Goal: Obtain resource: Obtain resource

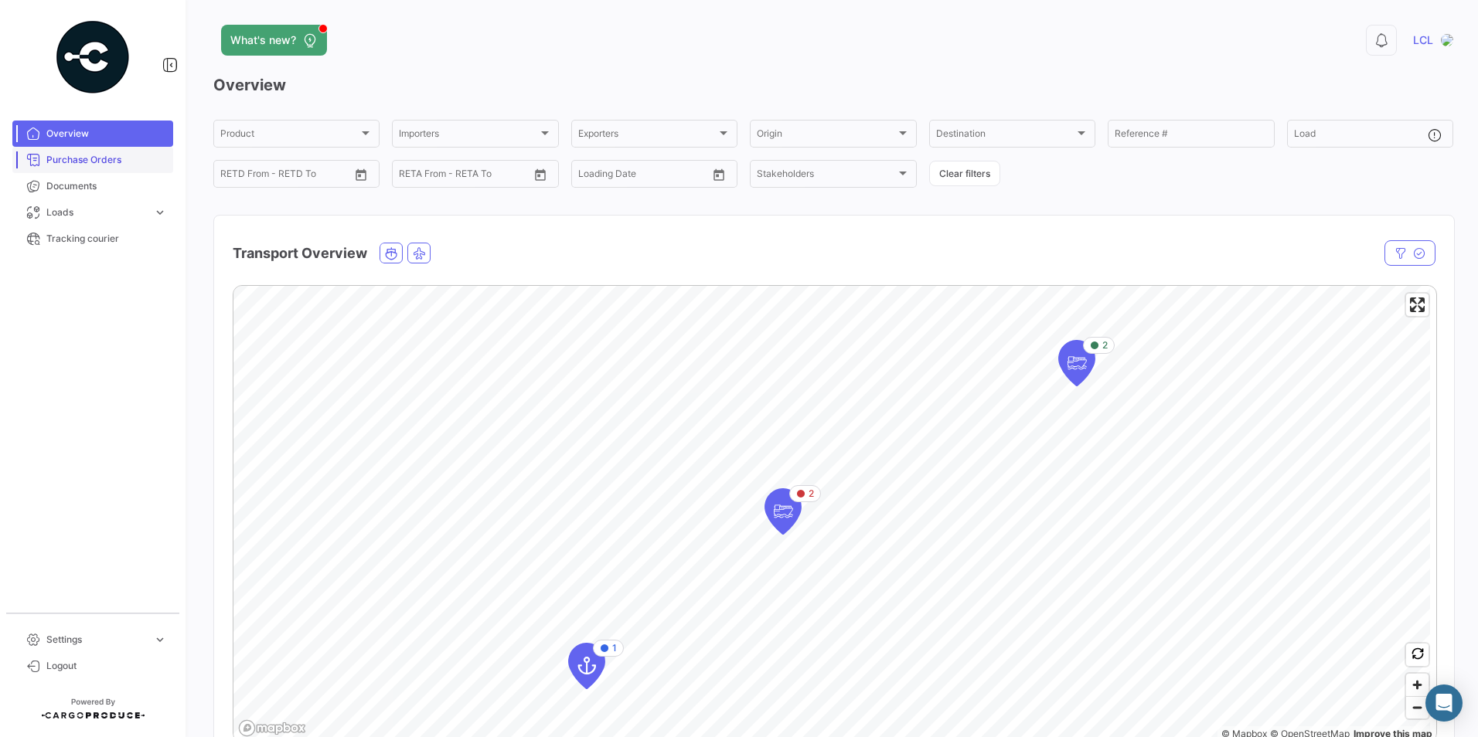
click at [101, 162] on span "Purchase Orders" at bounding box center [106, 160] width 121 height 14
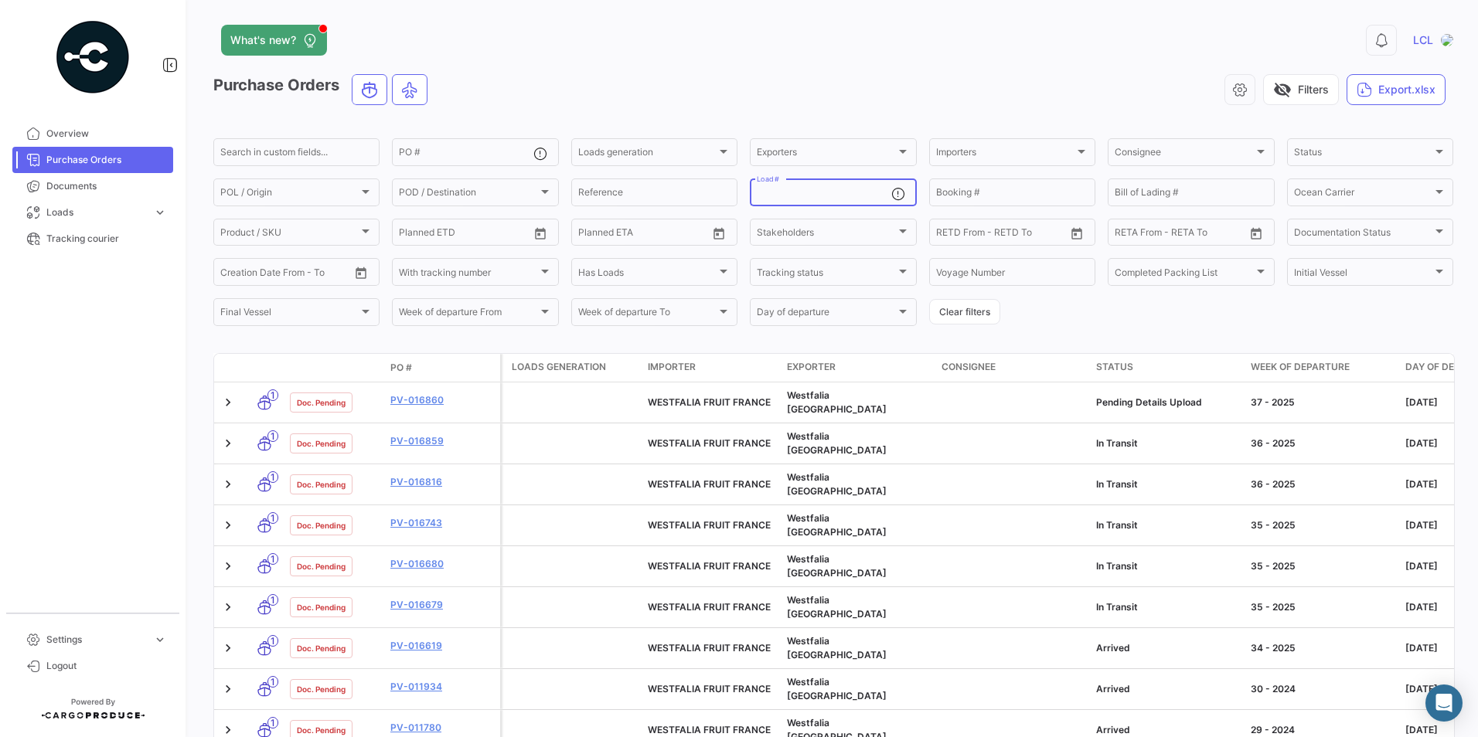
click at [791, 197] on input "Load #" at bounding box center [824, 194] width 134 height 11
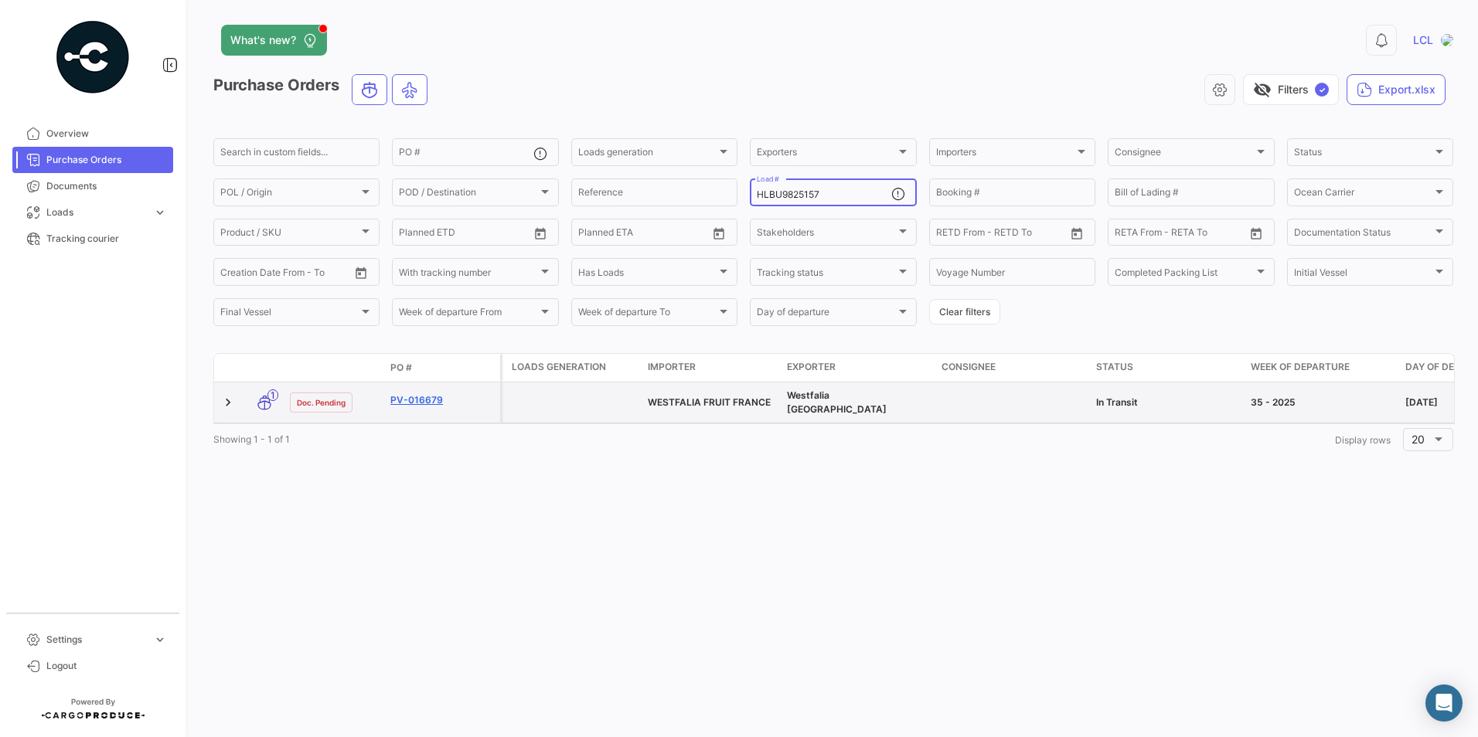
type input "HLBU9825157"
click at [415, 394] on link "PV-016679" at bounding box center [442, 400] width 104 height 14
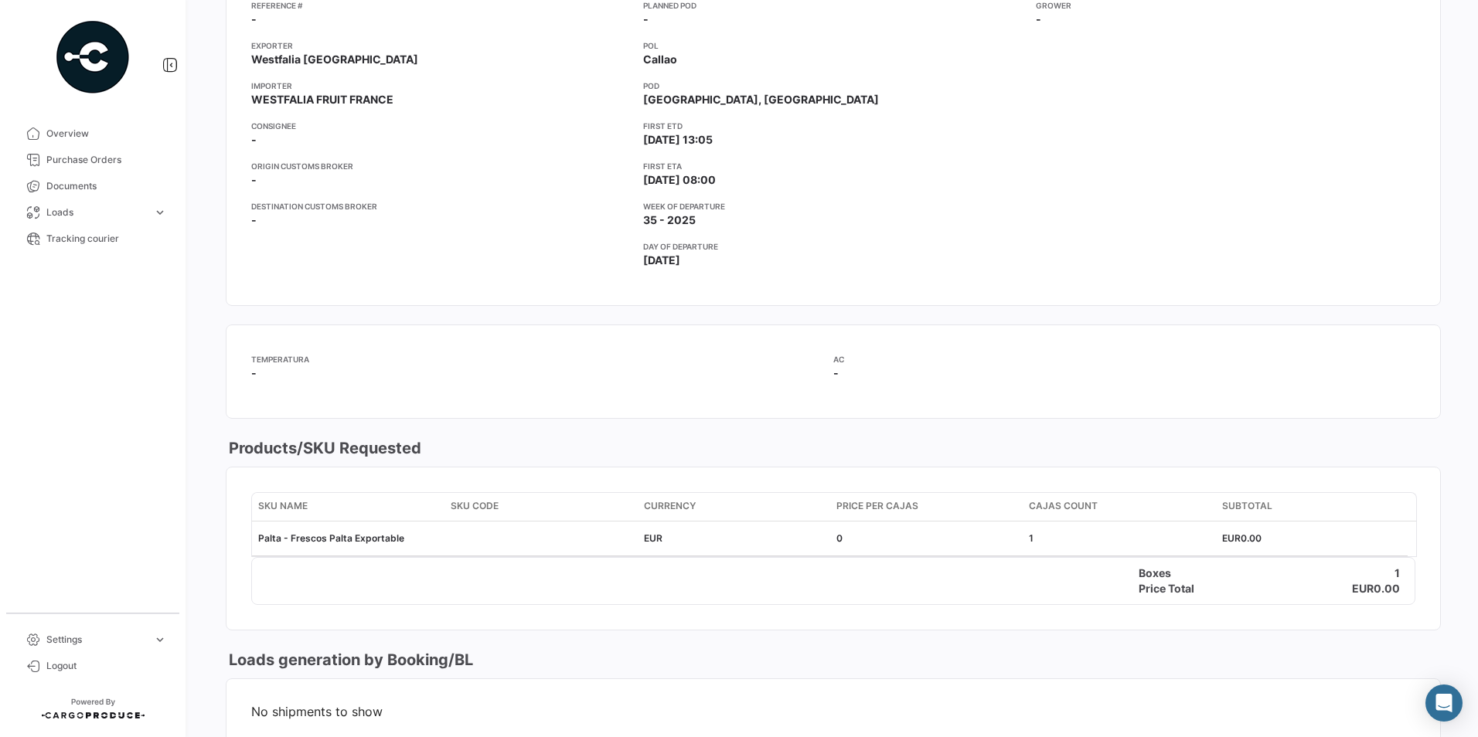
scroll to position [77, 0]
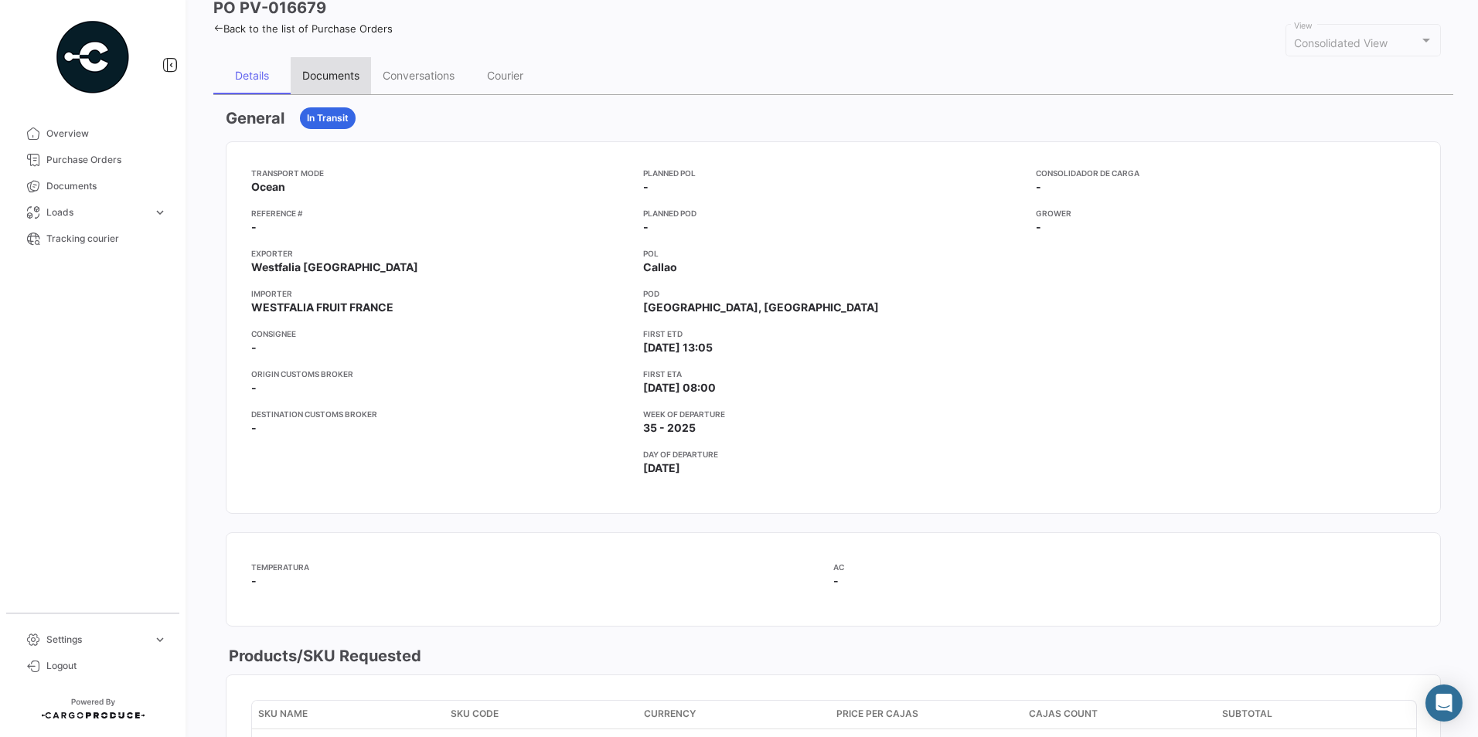
click at [339, 77] on div "Documents" at bounding box center [330, 75] width 57 height 13
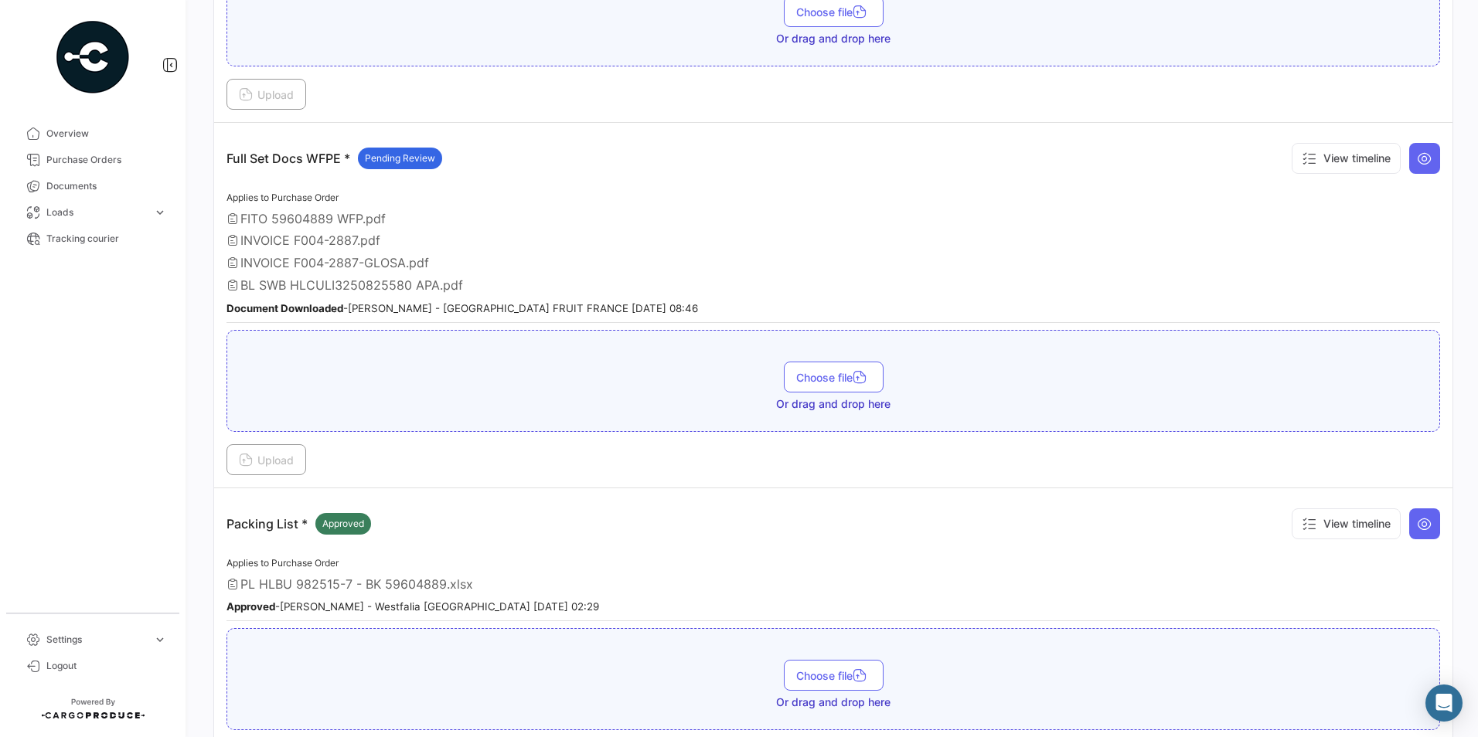
scroll to position [309, 0]
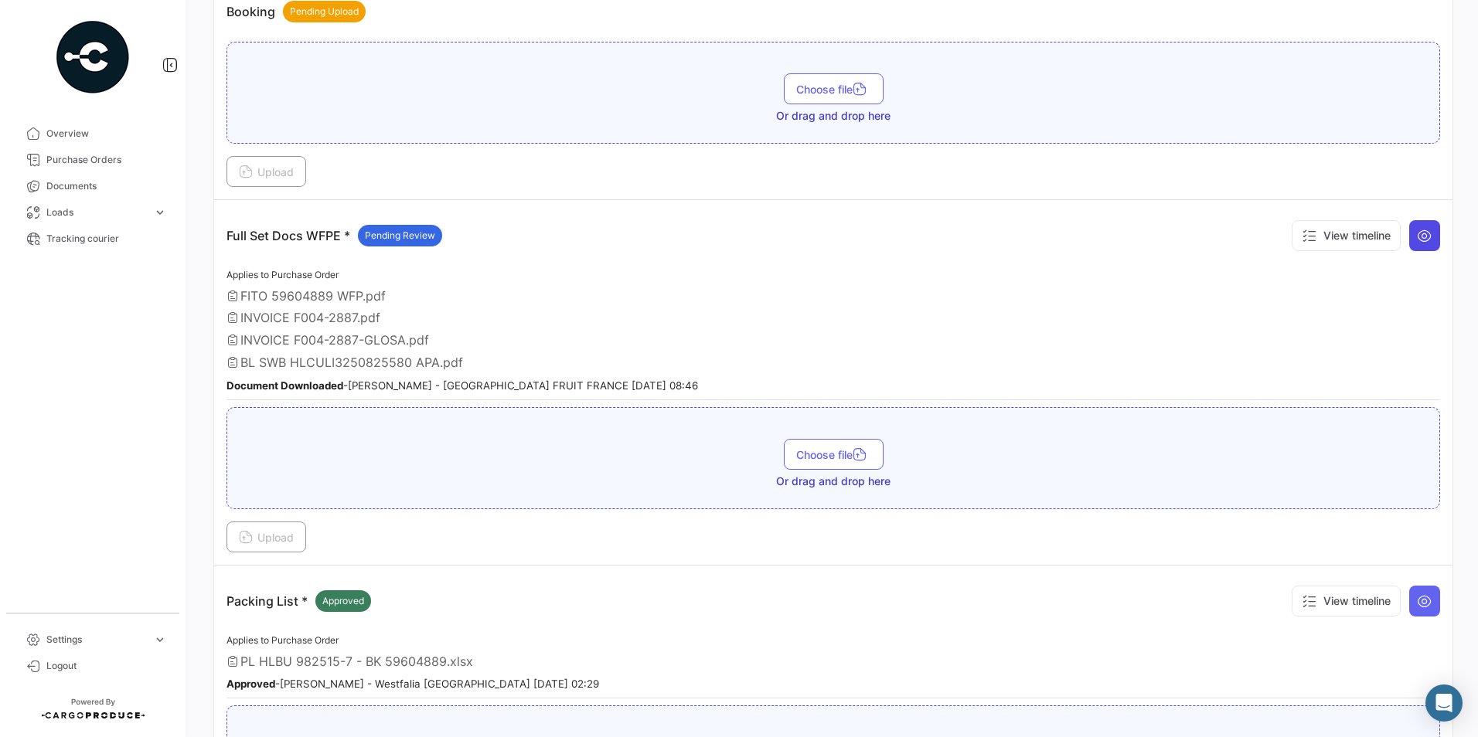
click at [1417, 235] on icon at bounding box center [1424, 235] width 15 height 15
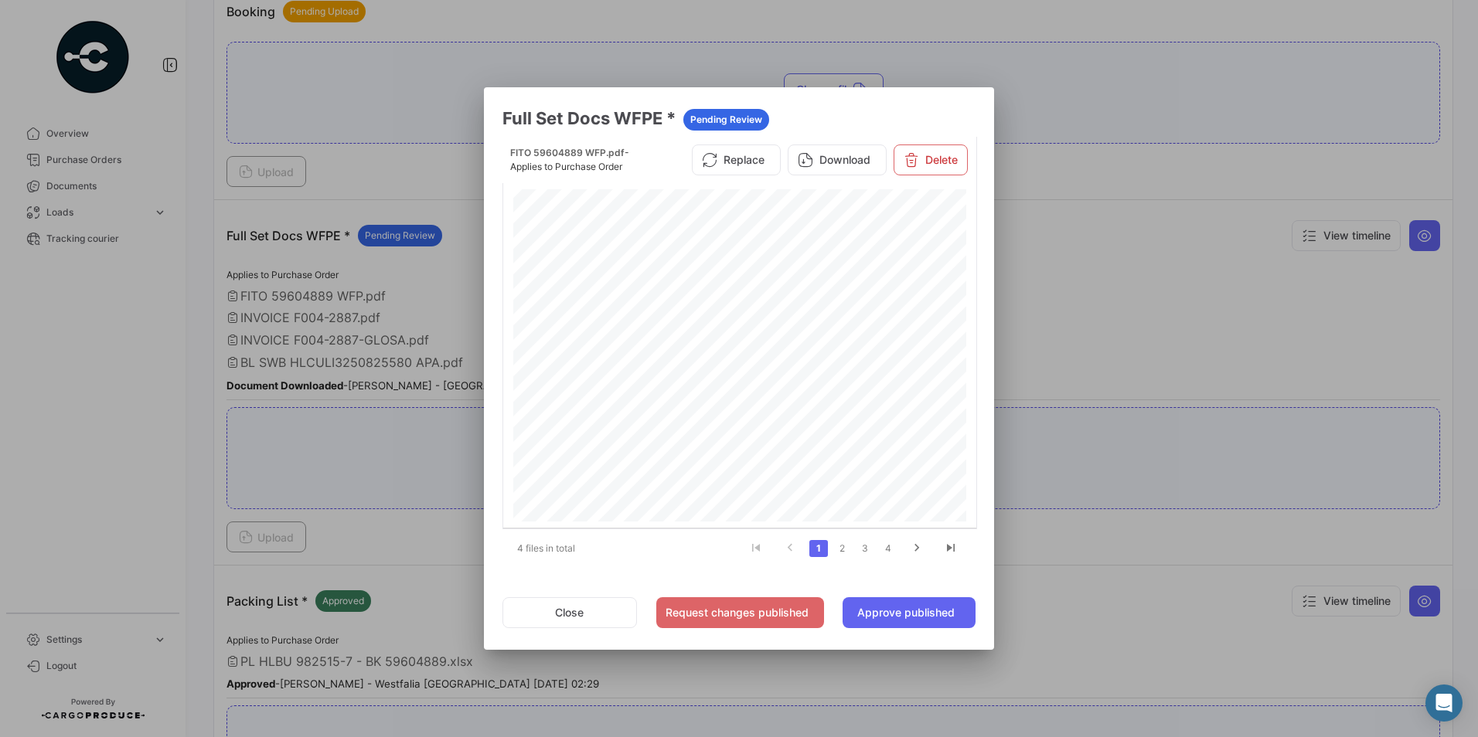
scroll to position [316, 0]
click at [840, 552] on link "2" at bounding box center [841, 548] width 19 height 17
click at [865, 555] on link "3" at bounding box center [865, 548] width 19 height 17
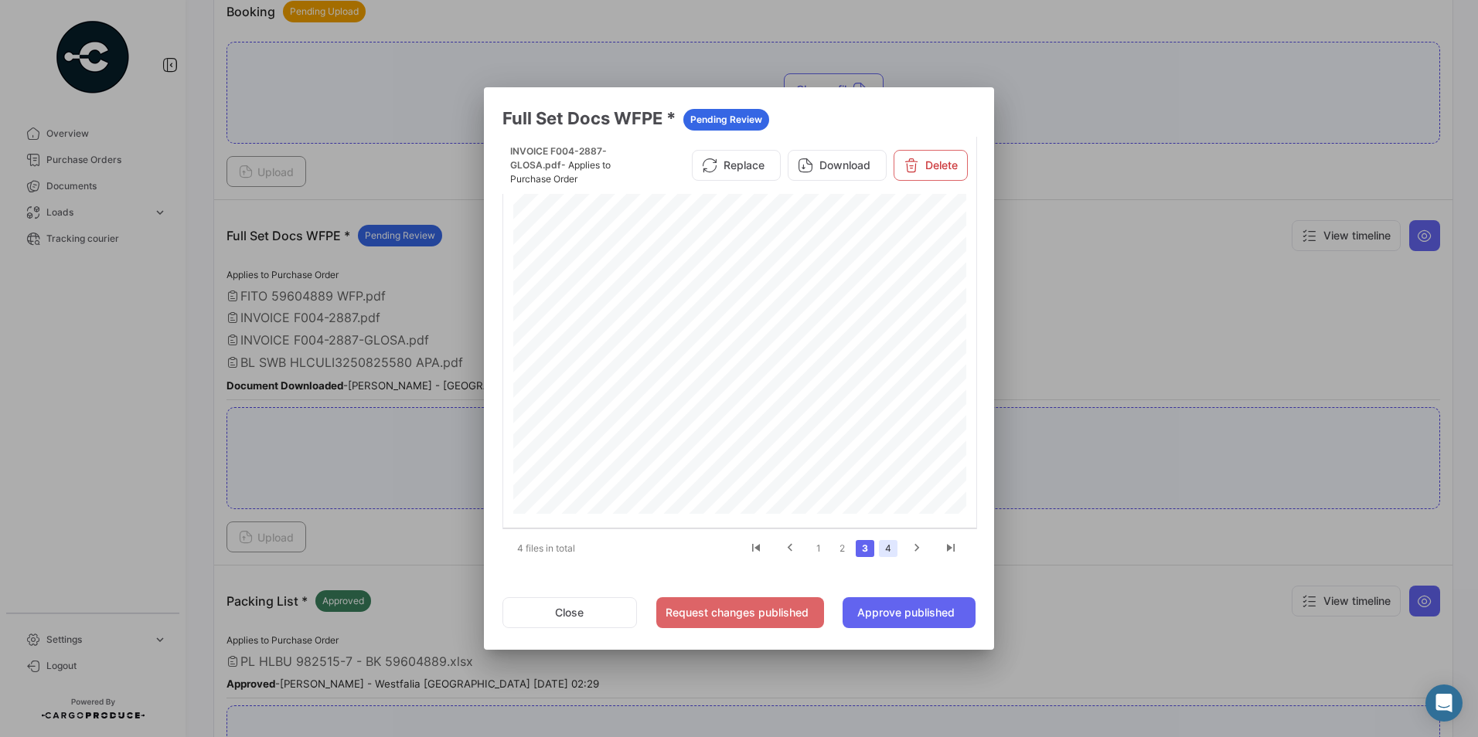
click at [885, 546] on link "4" at bounding box center [888, 548] width 19 height 17
click at [863, 555] on link "3" at bounding box center [865, 548] width 19 height 17
click at [890, 538] on li "4" at bounding box center [887, 549] width 23 height 26
click at [890, 545] on link "4" at bounding box center [888, 548] width 19 height 17
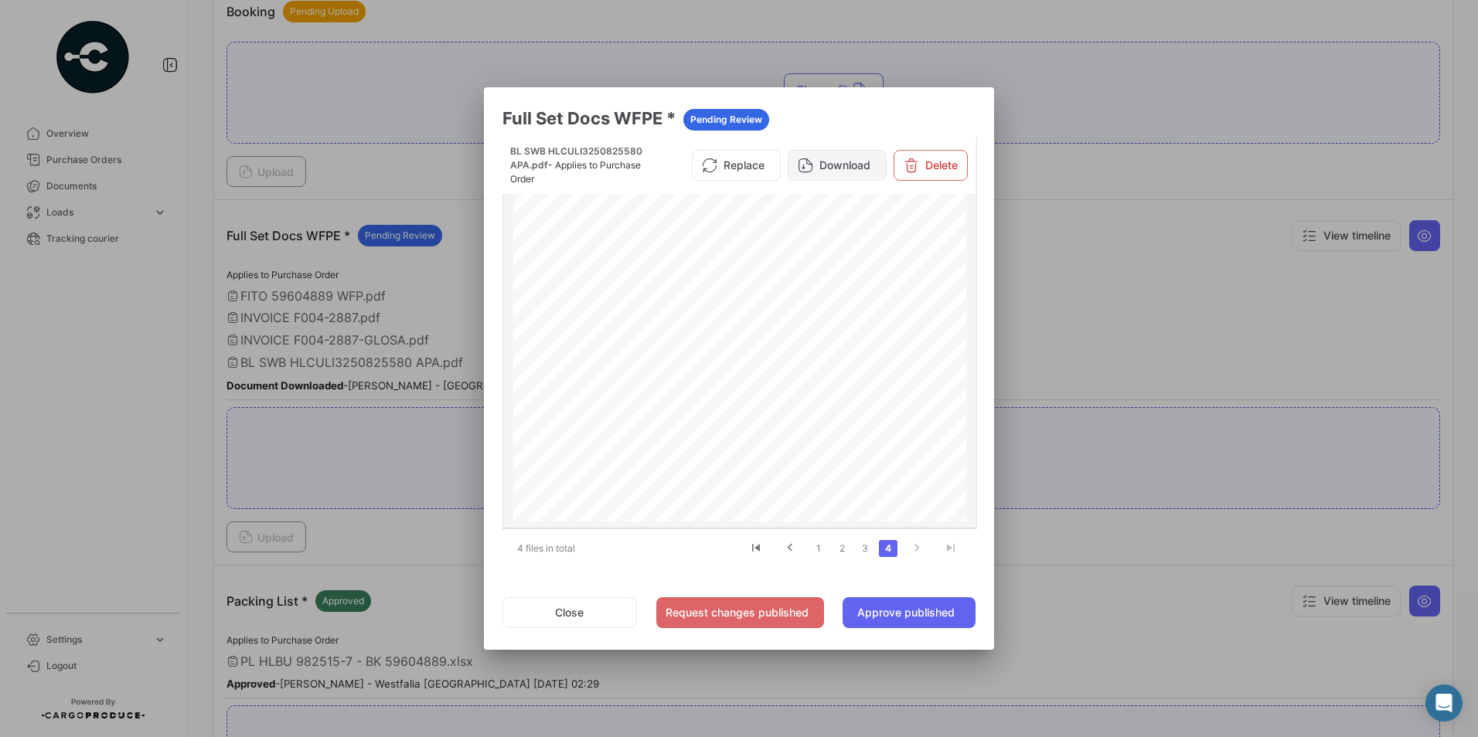
click at [839, 165] on button "Download" at bounding box center [837, 165] width 99 height 31
click at [863, 546] on link "3" at bounding box center [865, 548] width 19 height 17
click at [883, 546] on link "4" at bounding box center [888, 548] width 19 height 17
click at [866, 547] on link "3" at bounding box center [865, 548] width 19 height 17
click at [851, 166] on button "Download" at bounding box center [837, 165] width 99 height 31
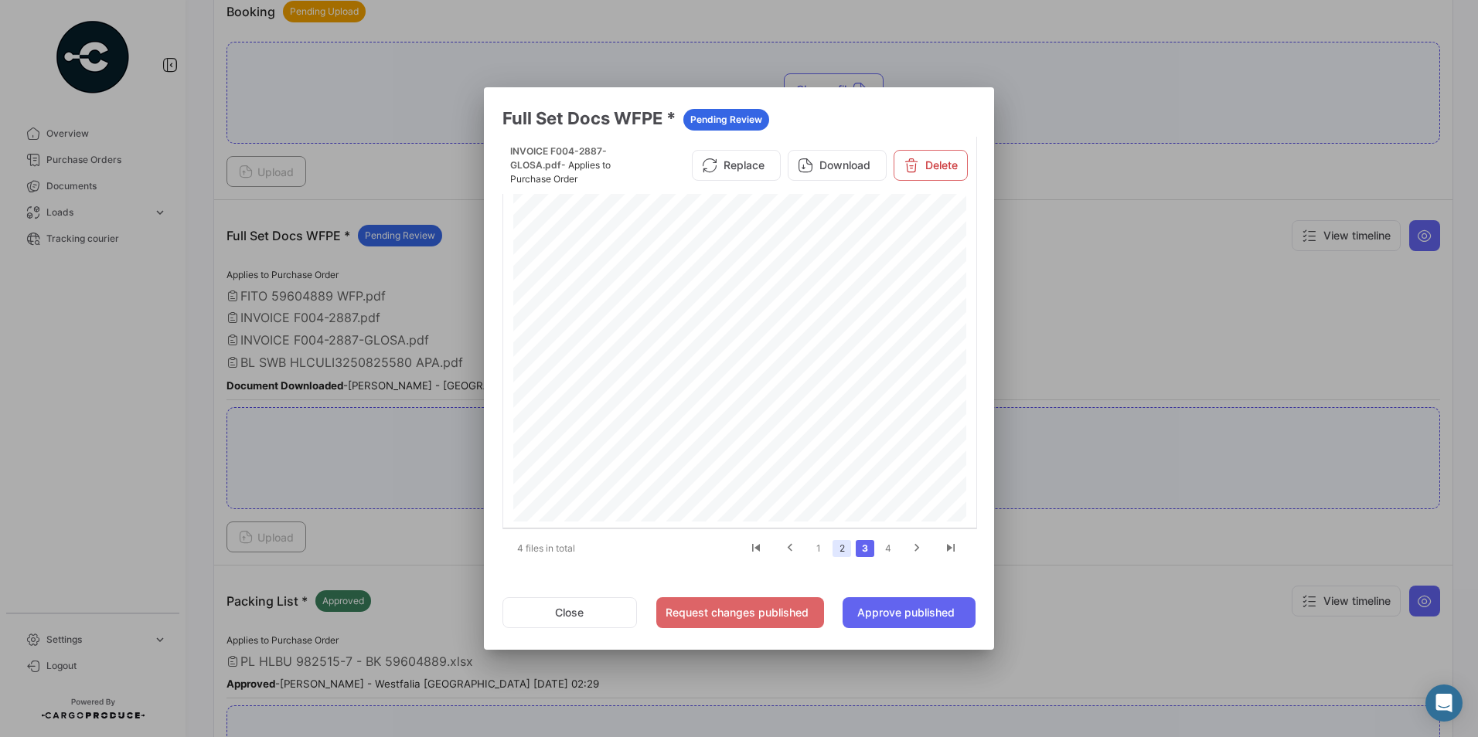
click at [846, 555] on link "2" at bounding box center [841, 548] width 19 height 17
click at [856, 160] on button "Download" at bounding box center [837, 160] width 99 height 31
click at [818, 547] on link "1" at bounding box center [818, 548] width 19 height 17
click at [843, 169] on button "Download" at bounding box center [837, 160] width 99 height 31
click at [185, 441] on div at bounding box center [739, 368] width 1478 height 737
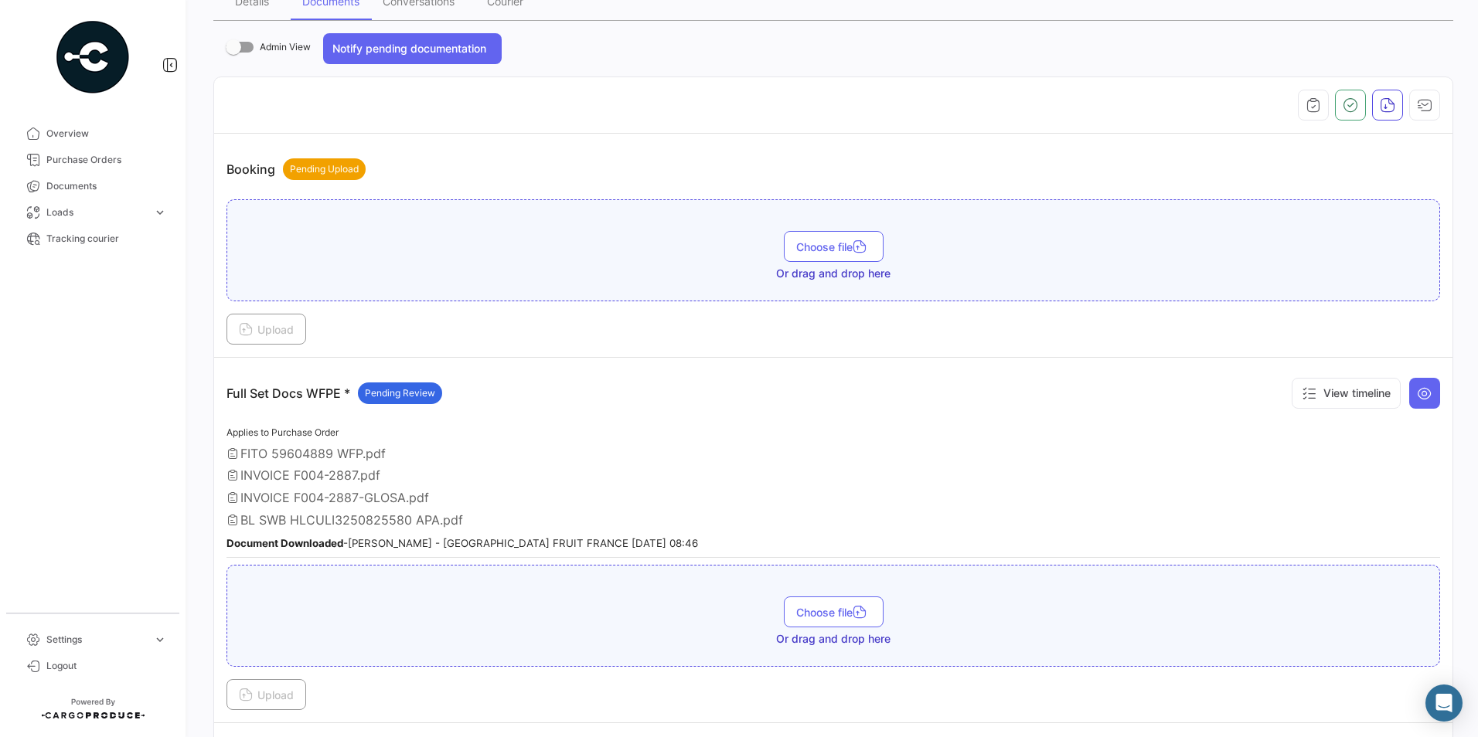
scroll to position [155, 0]
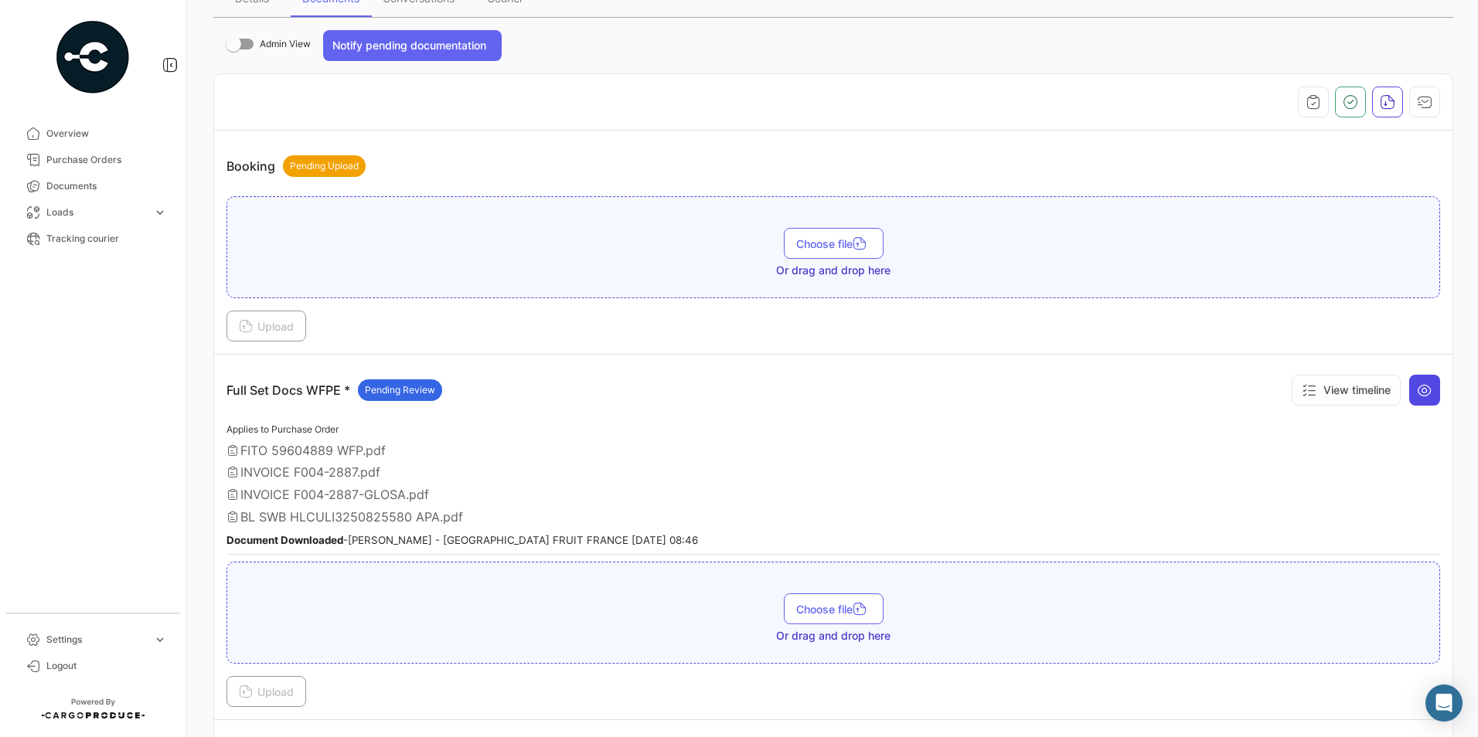
click at [1409, 395] on button at bounding box center [1424, 390] width 31 height 31
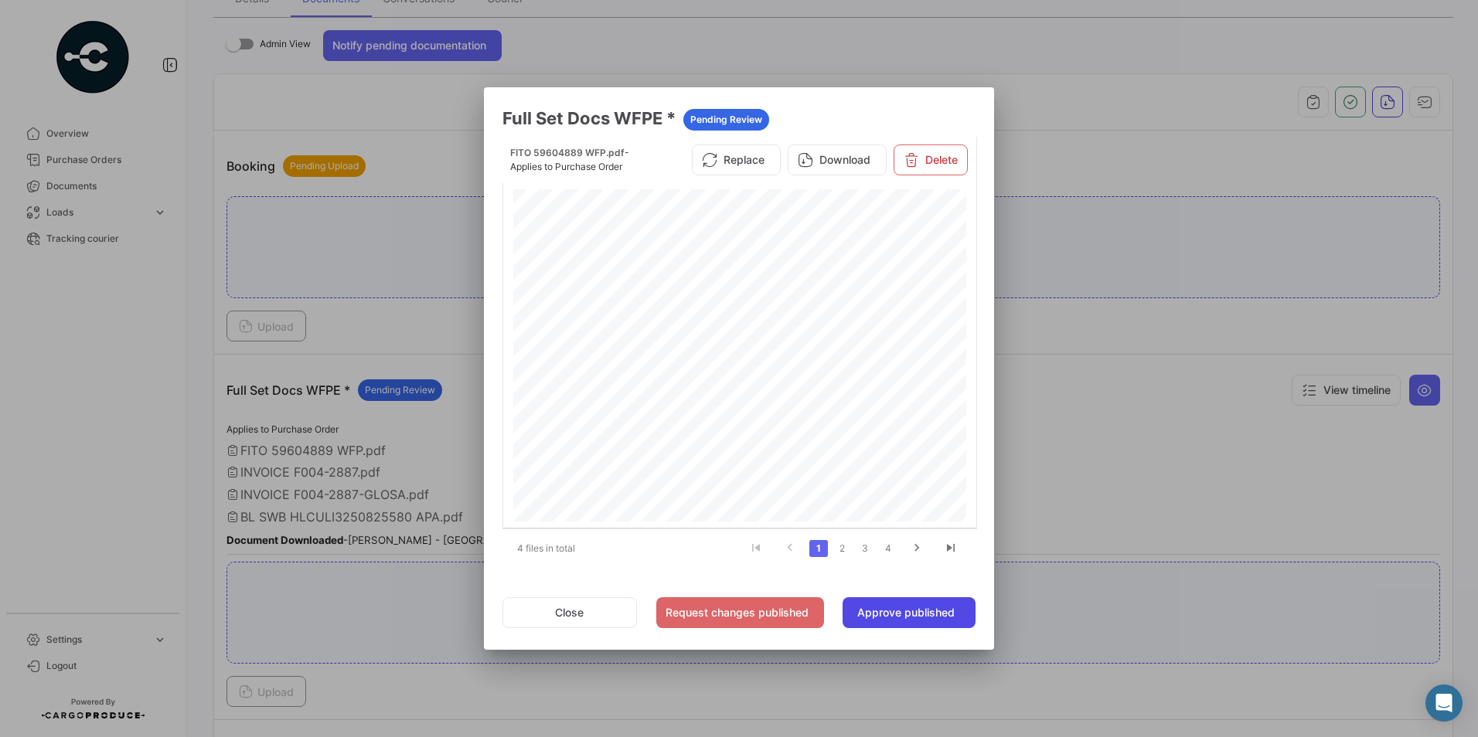
click at [937, 621] on button "Approve published" at bounding box center [908, 612] width 133 height 31
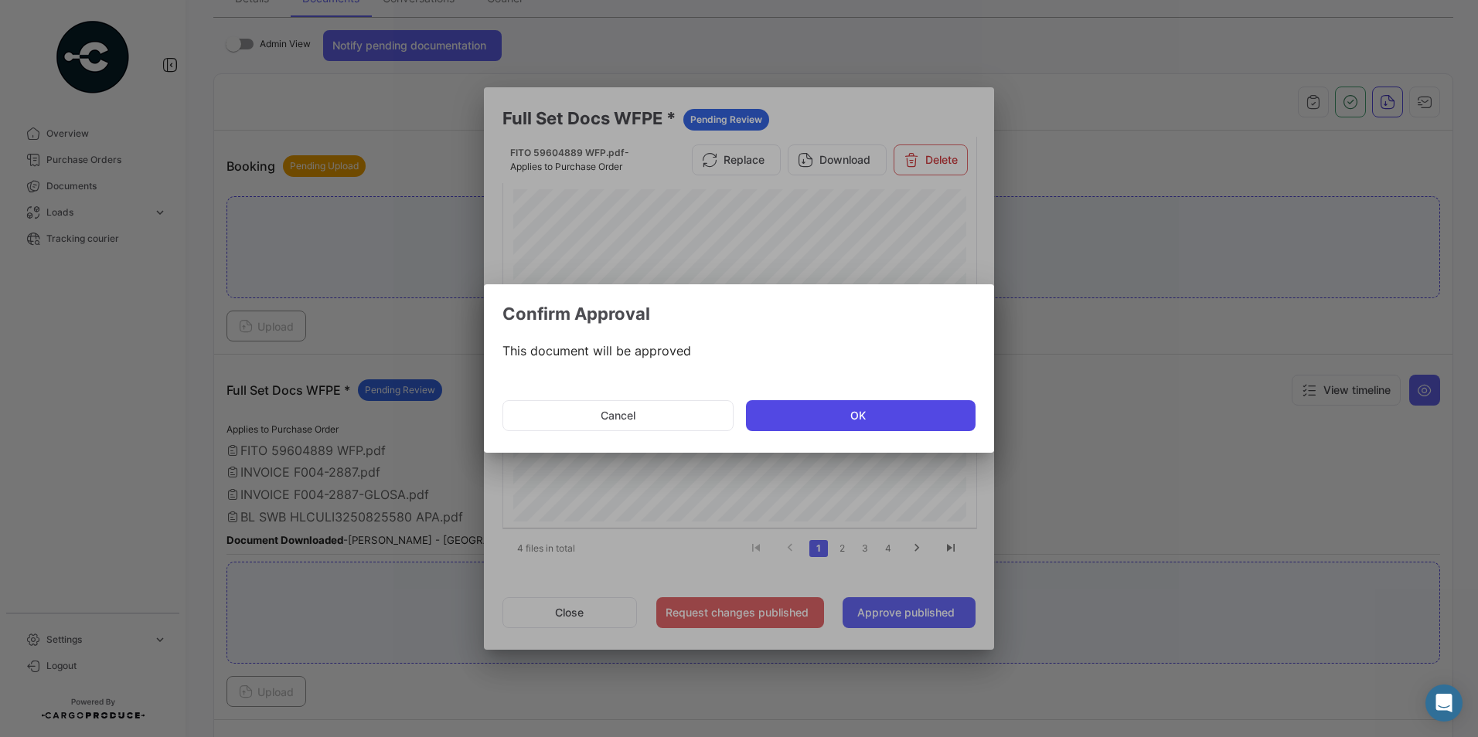
click at [839, 422] on button "OK" at bounding box center [861, 415] width 230 height 31
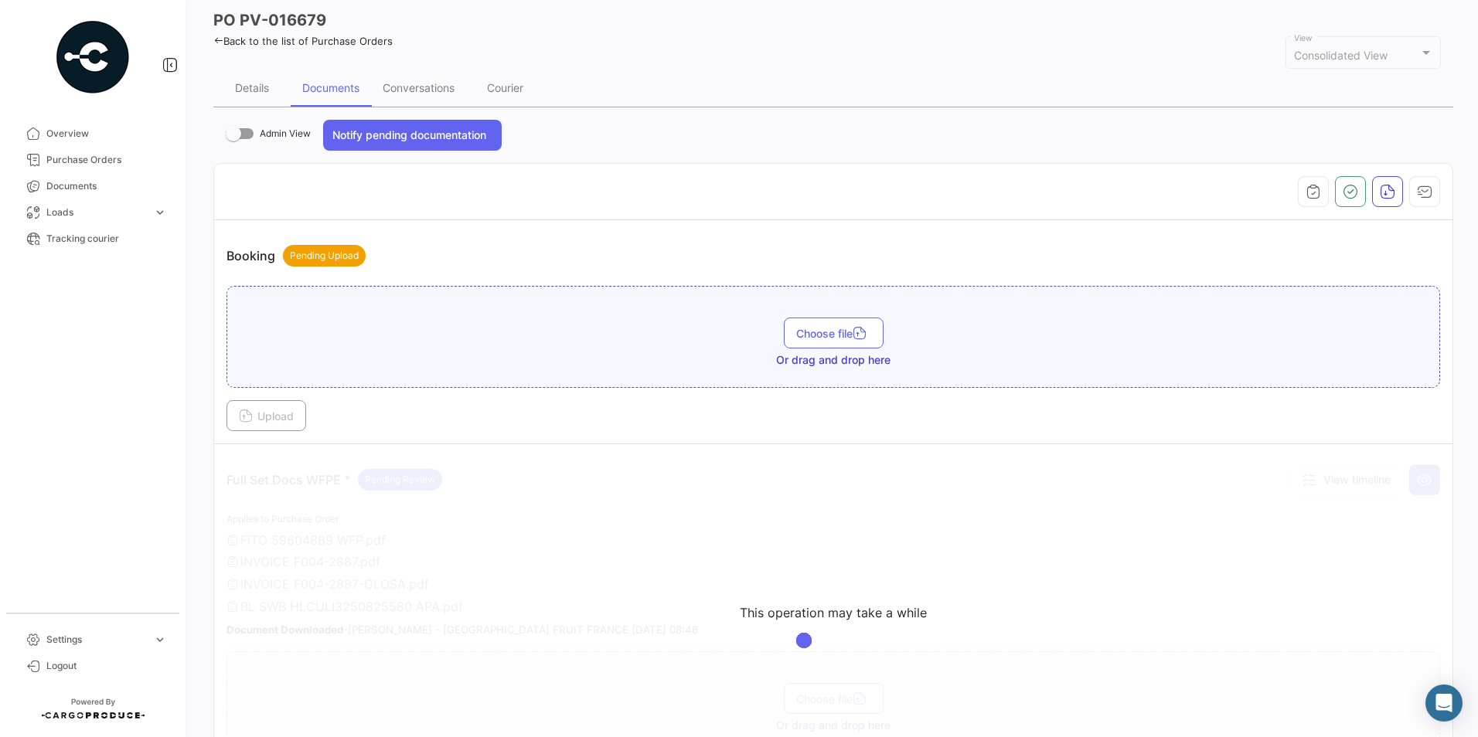
scroll to position [0, 0]
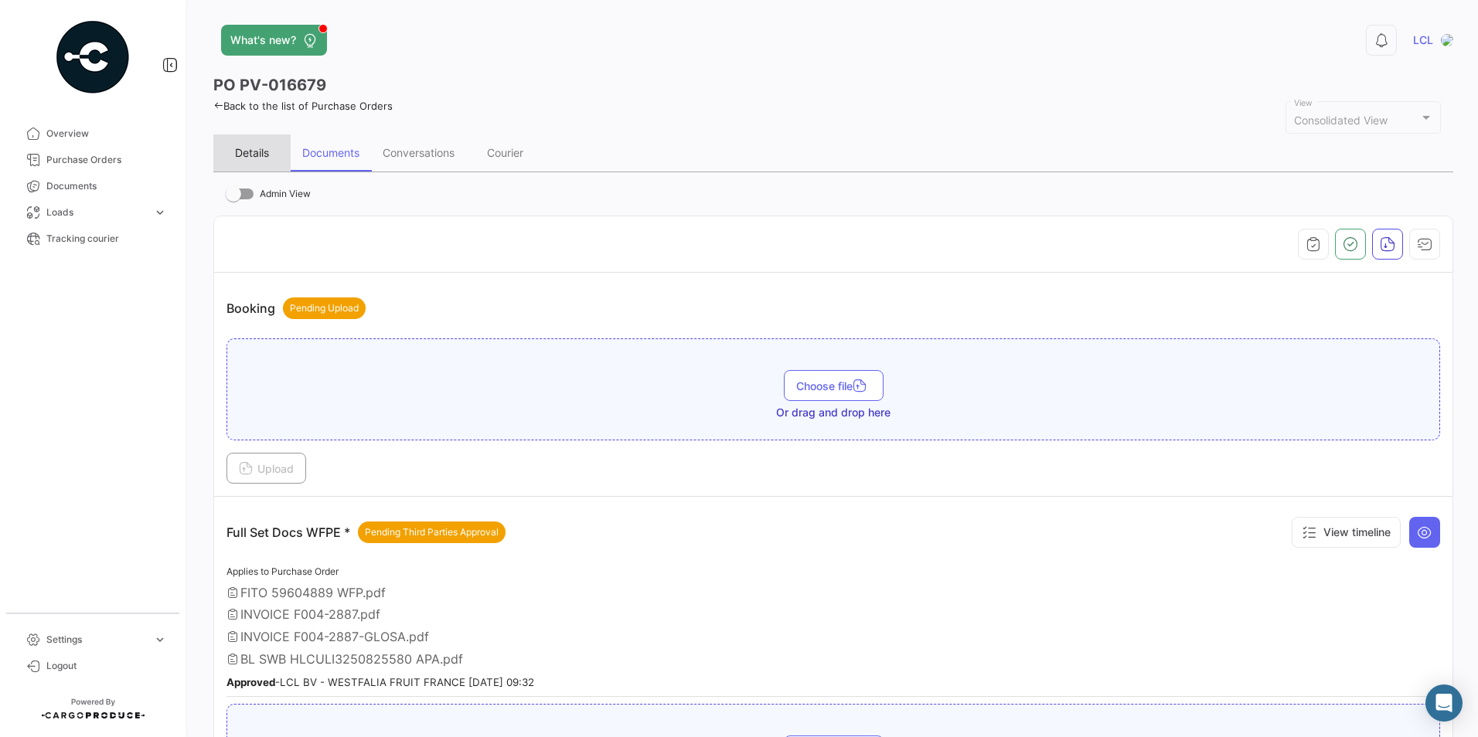
click at [249, 148] on div "Details" at bounding box center [252, 152] width 34 height 13
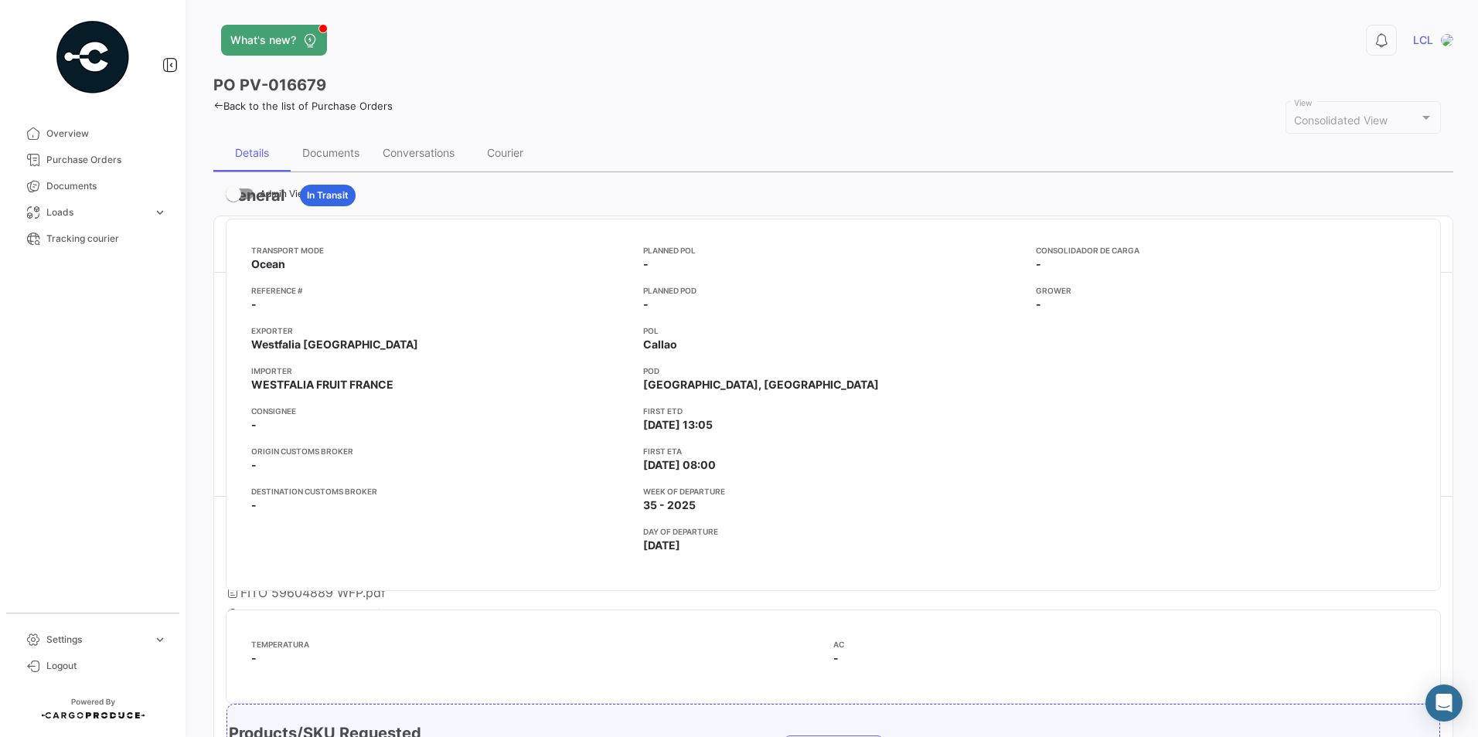
click at [107, 66] on img at bounding box center [92, 57] width 77 height 77
click at [91, 159] on span "Purchase Orders" at bounding box center [106, 160] width 121 height 14
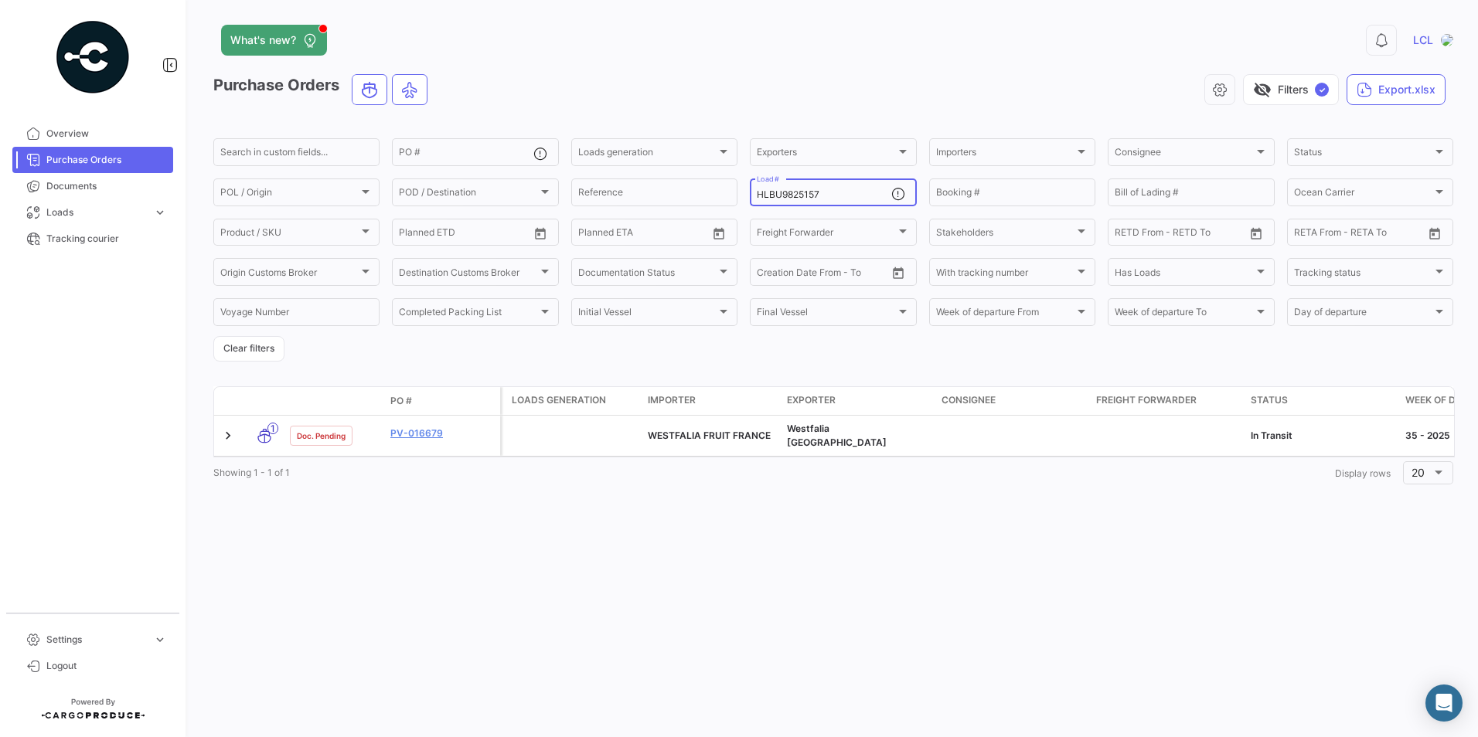
drag, startPoint x: 848, startPoint y: 195, endPoint x: 386, endPoint y: 197, distance: 462.2
click at [386, 197] on form "Search in custom fields... PO # Loads generation Loads generation Exporters Exp…" at bounding box center [833, 249] width 1240 height 226
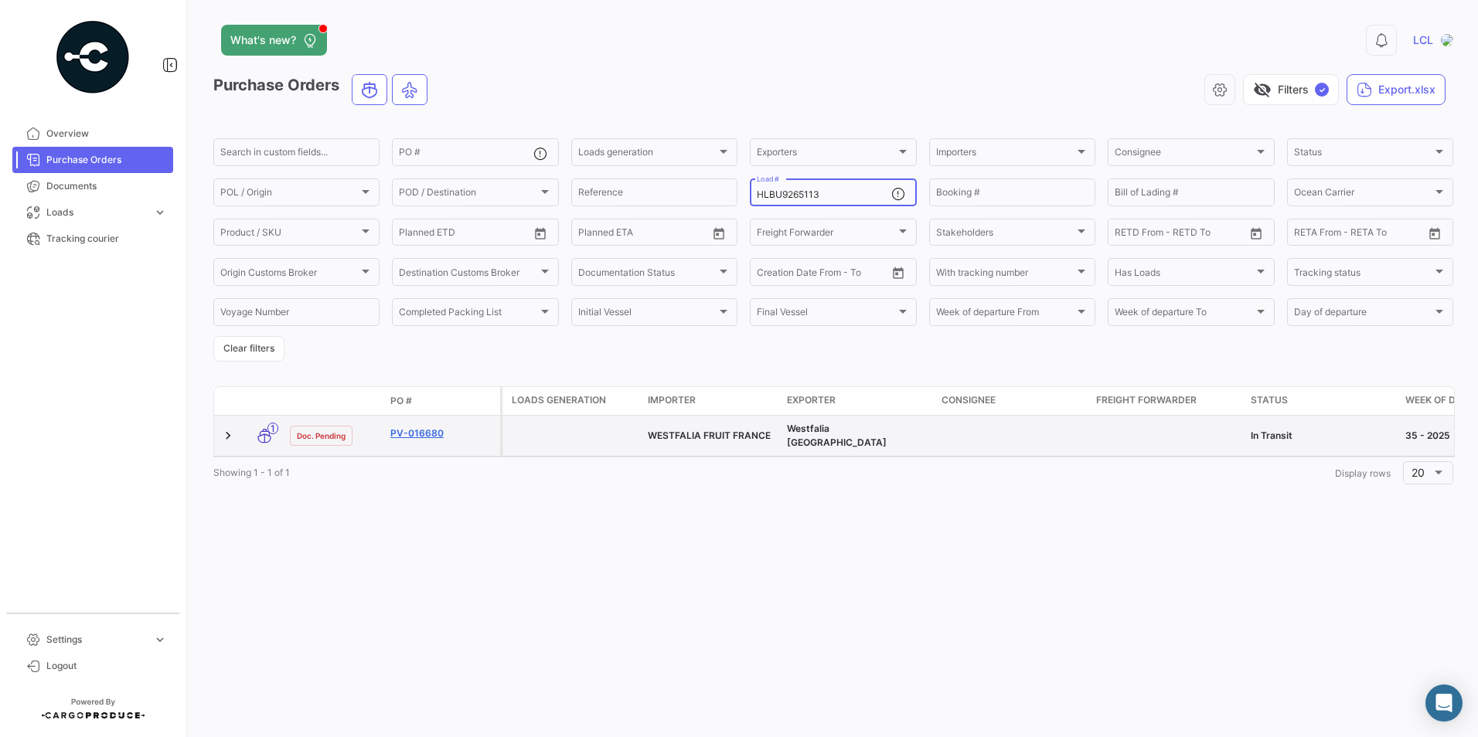
type input "HLBU9265113"
click at [432, 429] on link "PV-016680" at bounding box center [442, 434] width 104 height 14
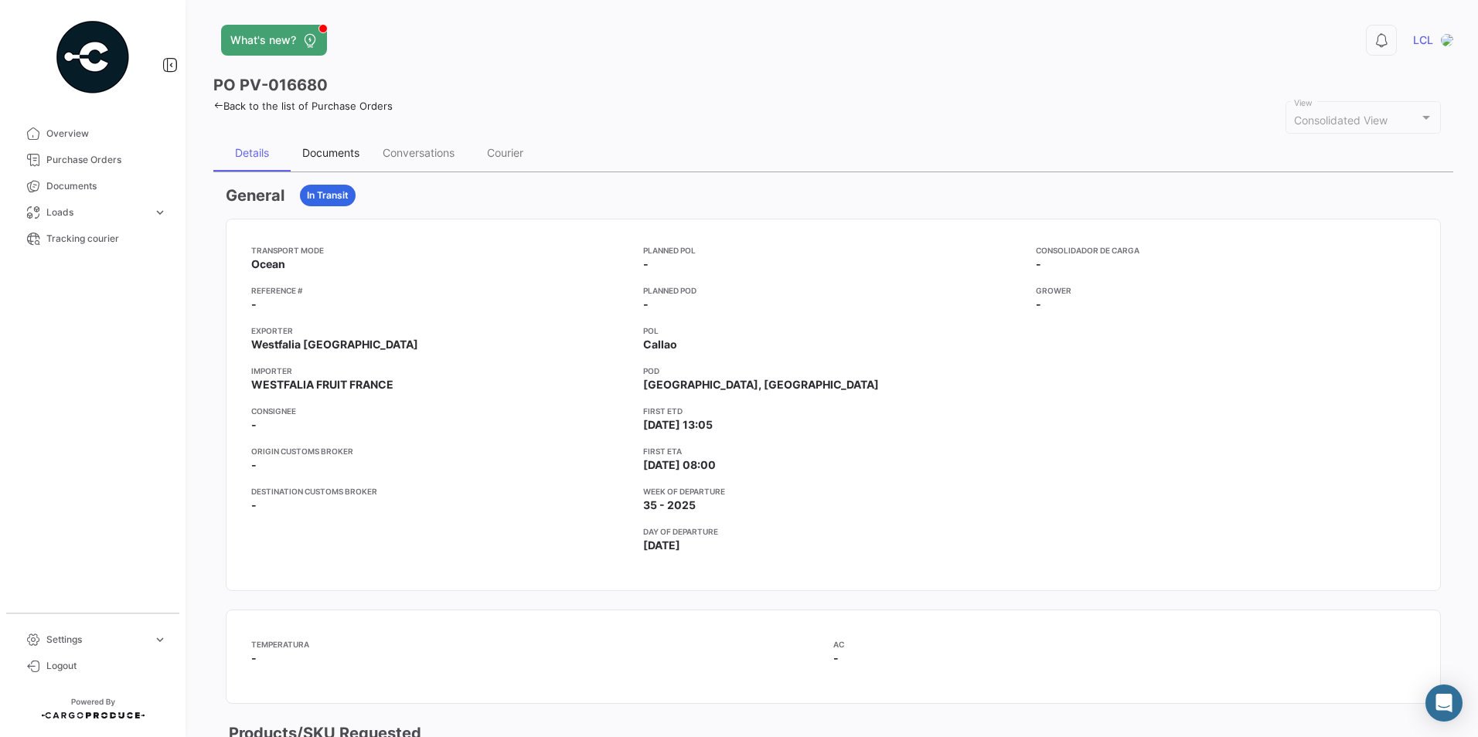
click at [355, 151] on div "Documents" at bounding box center [330, 152] width 57 height 13
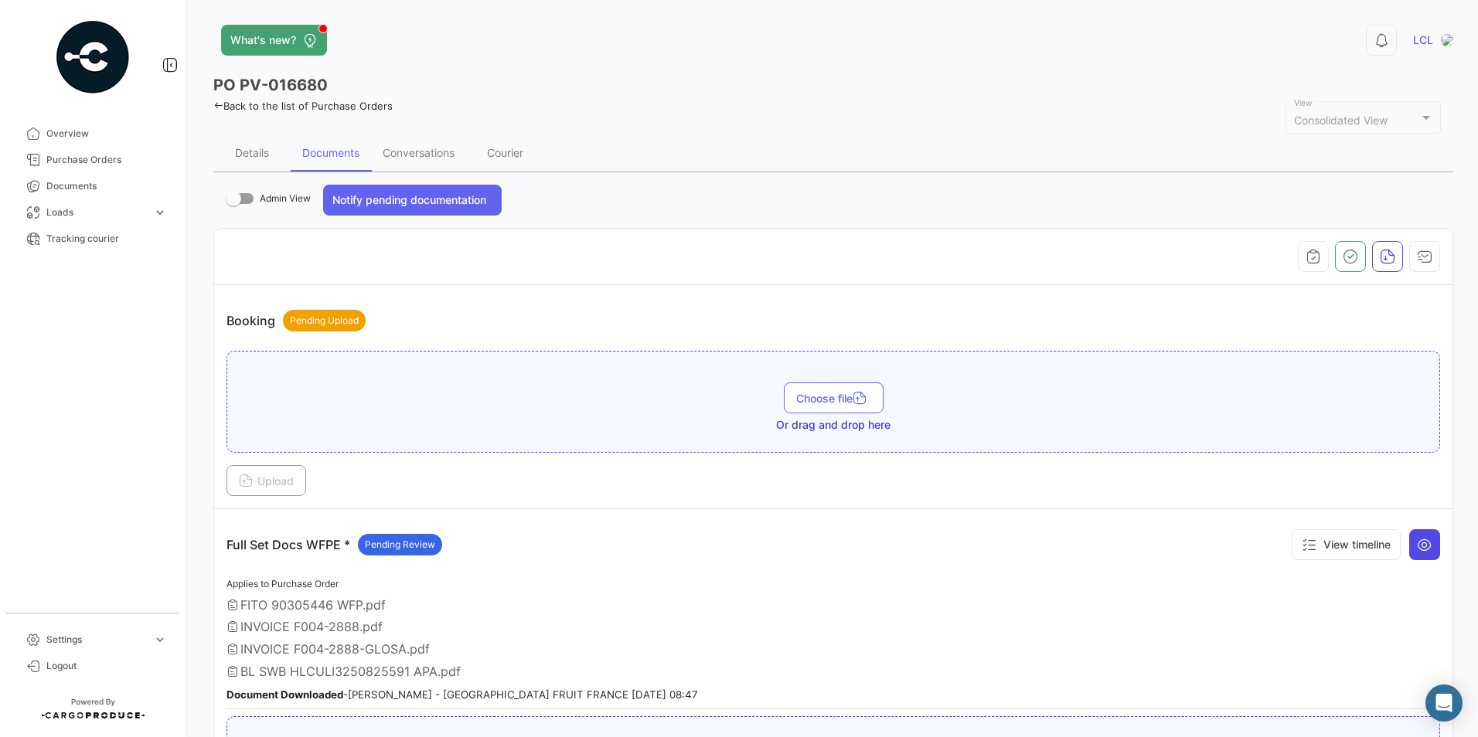
click at [1417, 546] on icon at bounding box center [1424, 544] width 15 height 15
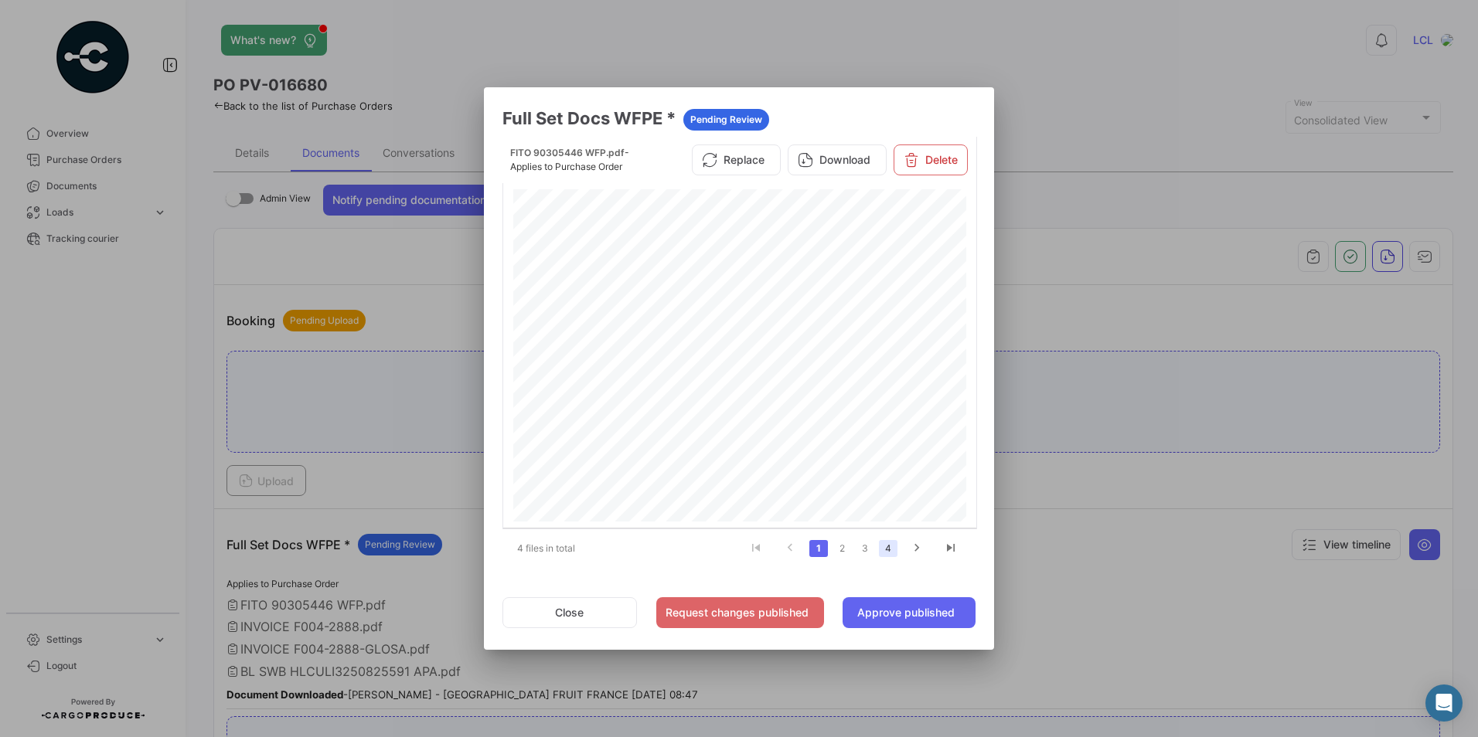
click at [893, 550] on link "4" at bounding box center [888, 548] width 19 height 17
click at [856, 166] on button "Download" at bounding box center [837, 165] width 99 height 31
click at [866, 549] on link "3" at bounding box center [865, 548] width 19 height 17
click at [823, 168] on button "Download" at bounding box center [837, 165] width 99 height 31
click at [843, 546] on link "2" at bounding box center [841, 548] width 19 height 17
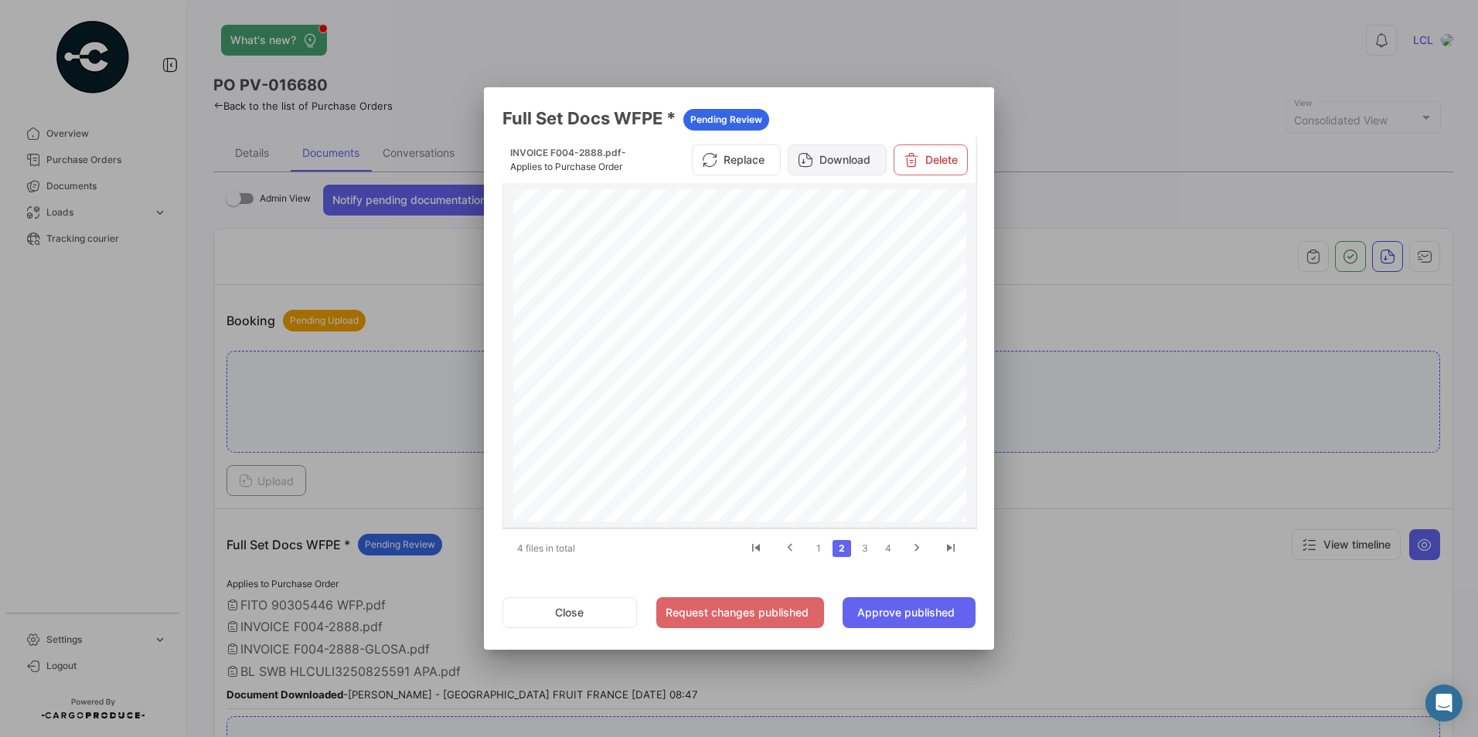
click at [832, 156] on button "Download" at bounding box center [837, 160] width 99 height 31
click at [818, 553] on link "1" at bounding box center [818, 548] width 19 height 17
click at [829, 153] on button "Download" at bounding box center [837, 160] width 99 height 31
click at [889, 620] on button "Approve published" at bounding box center [908, 612] width 133 height 31
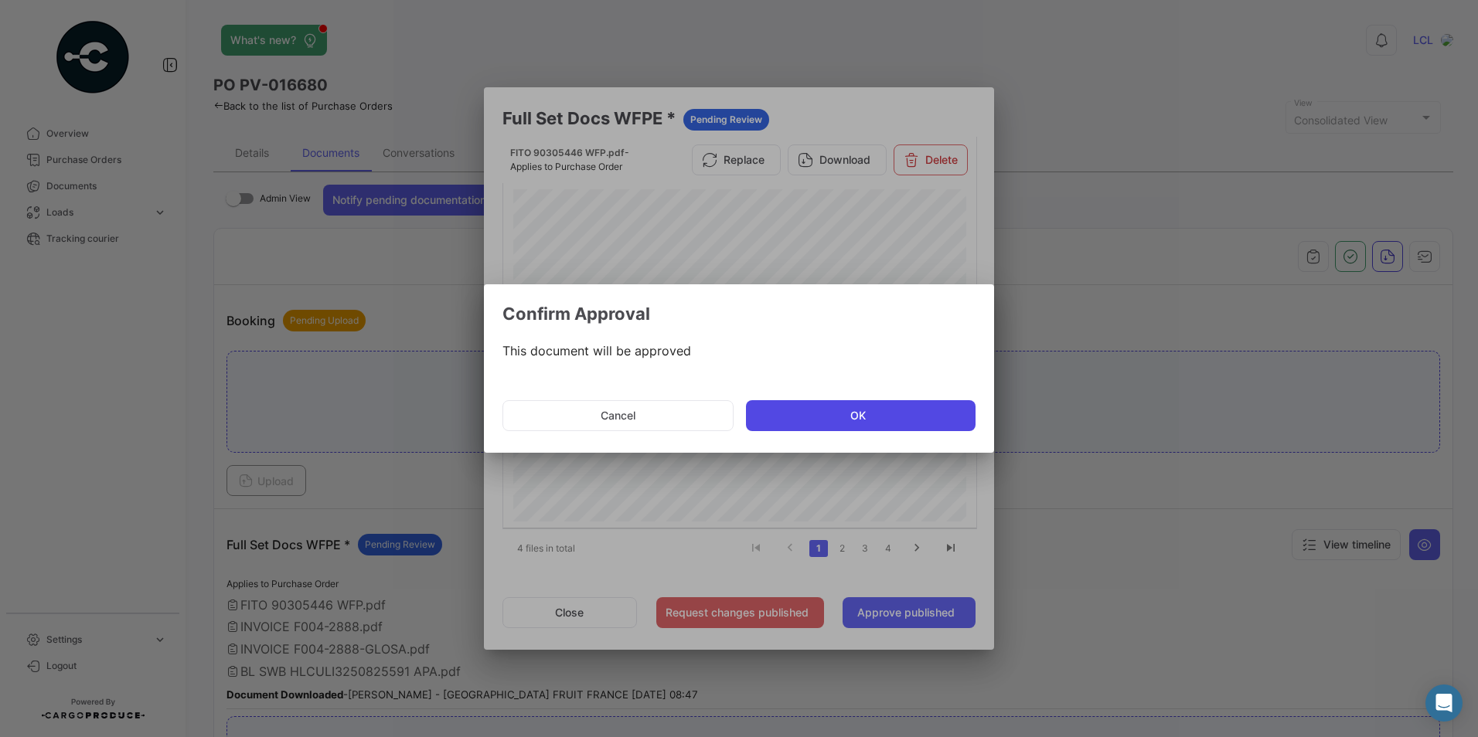
click at [834, 410] on button "OK" at bounding box center [861, 415] width 230 height 31
